Goal: Task Accomplishment & Management: Manage account settings

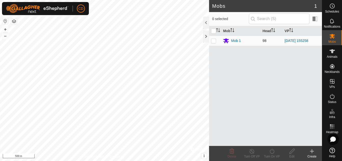
click at [215, 41] on p-checkbox at bounding box center [213, 41] width 5 height 4
checkbox input "true"
click at [253, 151] on icon at bounding box center [252, 151] width 6 height 6
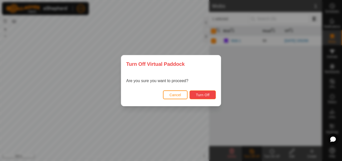
click at [196, 94] on button "Turn Off" at bounding box center [203, 94] width 26 height 9
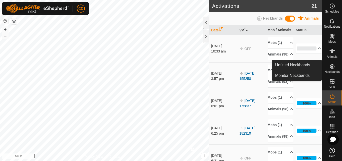
click at [332, 64] on icon at bounding box center [332, 66] width 5 height 5
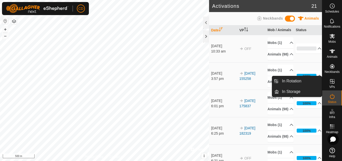
click at [333, 80] on icon at bounding box center [333, 81] width 6 height 6
click at [292, 80] on link "In Rotation" at bounding box center [300, 81] width 43 height 10
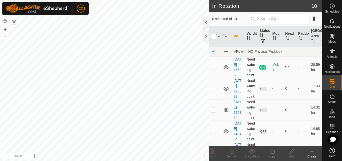
click at [215, 69] on p-checkbox at bounding box center [213, 67] width 5 height 4
checkbox input "true"
click at [230, 150] on icon at bounding box center [232, 150] width 5 height 5
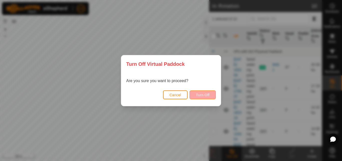
drag, startPoint x: 199, startPoint y: 88, endPoint x: 201, endPoint y: 91, distance: 3.8
click at [199, 89] on div "Turn Off Virtual Paddock Are you sure you want to proceed? Cancel Turn Off" at bounding box center [171, 80] width 100 height 51
click at [202, 92] on button "Turn Off" at bounding box center [203, 94] width 26 height 9
